Goal: Use online tool/utility: Utilize a website feature to perform a specific function

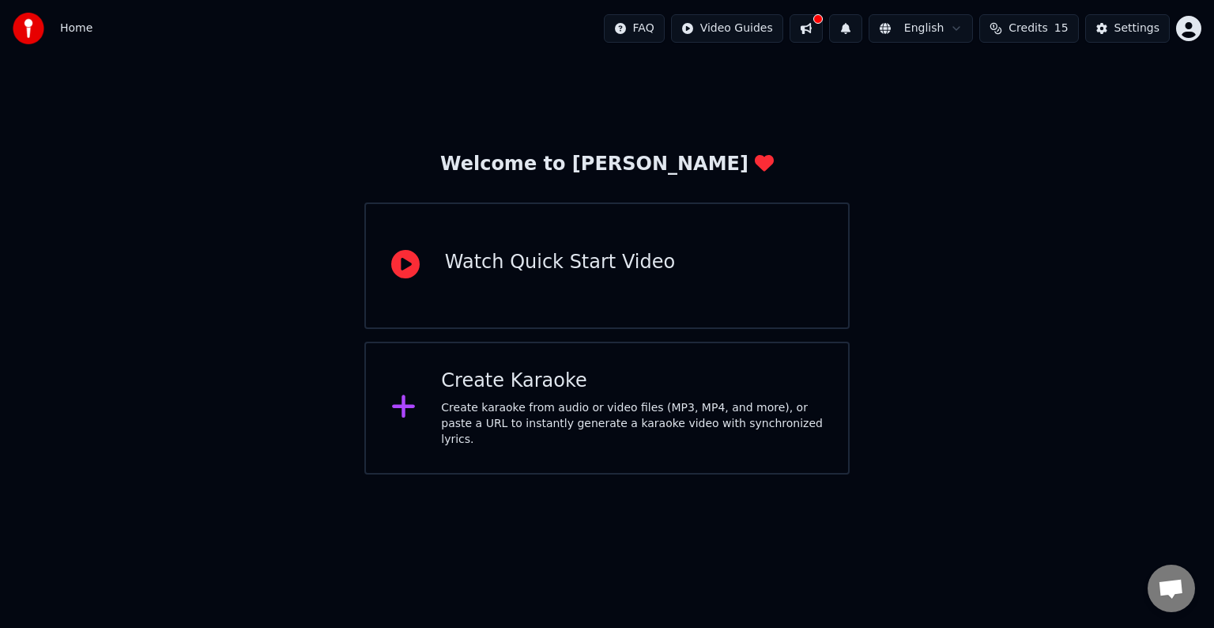
click at [463, 406] on div "Create karaoke from audio or video files (MP3, MP4, and more), or paste a URL t…" at bounding box center [632, 423] width 382 height 47
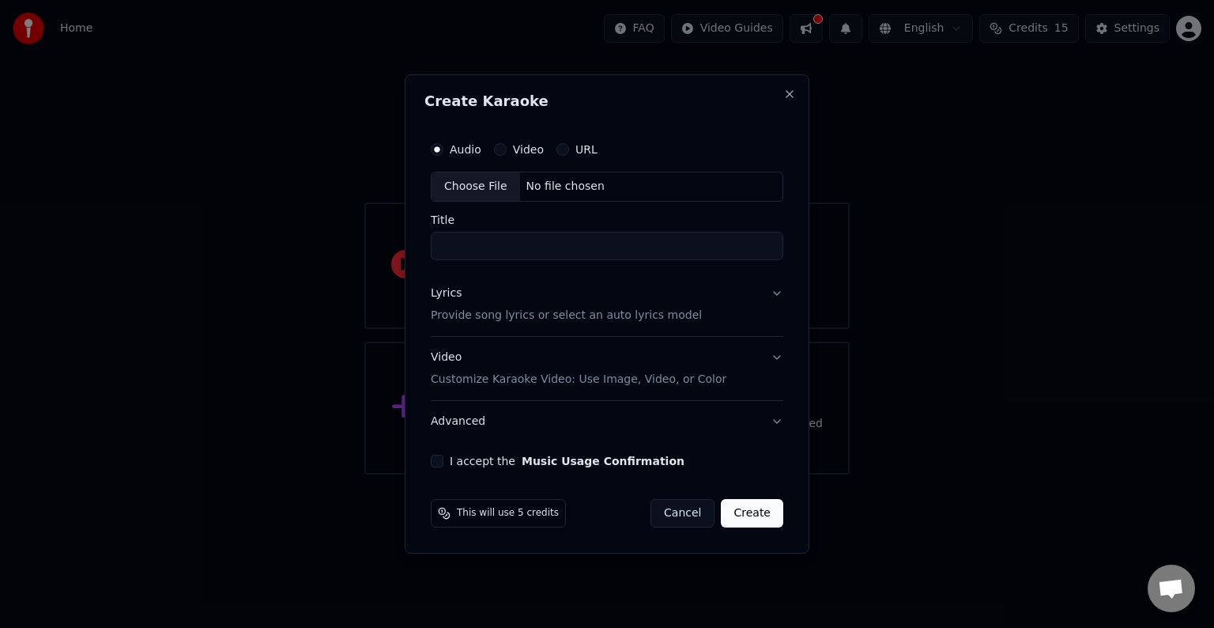
click at [460, 194] on div "Choose File" at bounding box center [476, 186] width 89 height 28
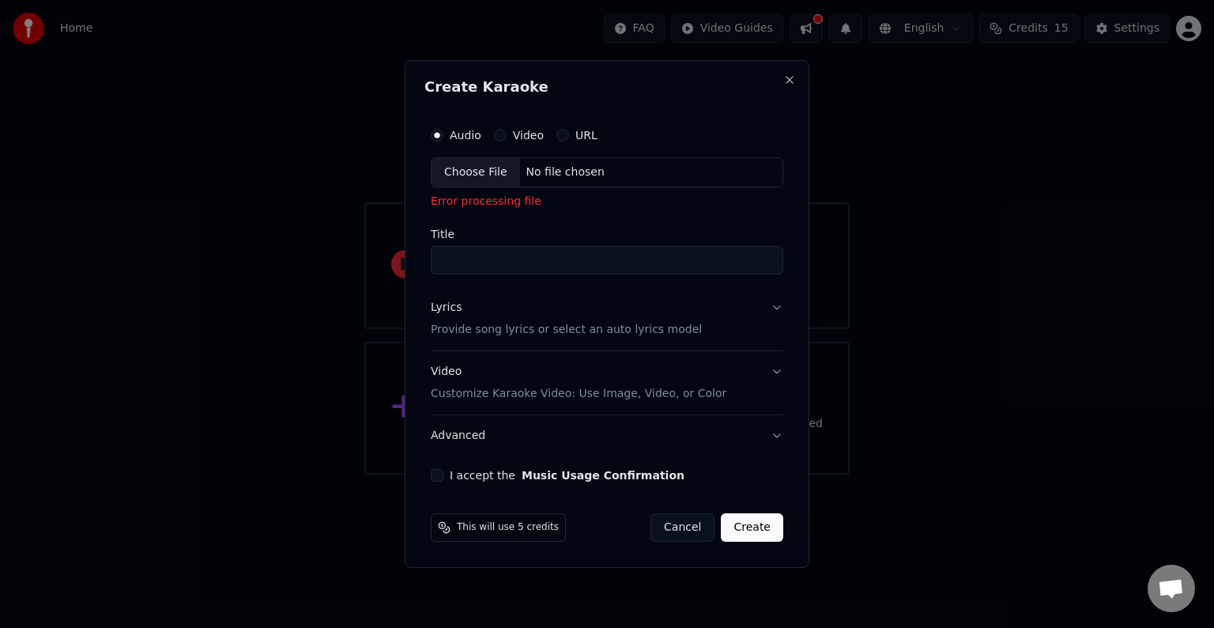
click at [682, 526] on button "Cancel" at bounding box center [682, 527] width 64 height 28
